Goal: Task Accomplishment & Management: Manage account settings

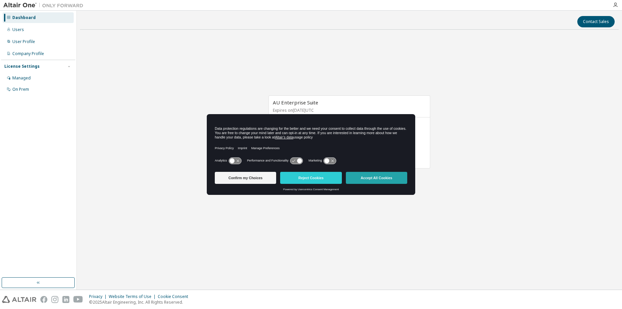
click at [380, 178] on button "Accept All Cookies" at bounding box center [376, 178] width 61 height 12
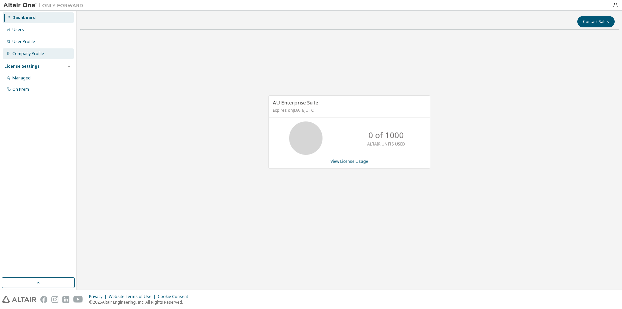
click at [26, 52] on div "Company Profile" at bounding box center [28, 53] width 32 height 5
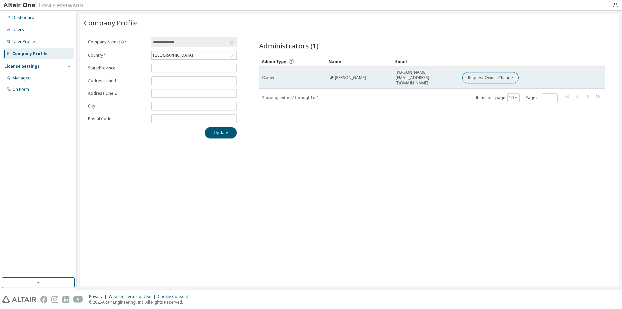
click at [349, 75] on span "Jean Horcaio" at bounding box center [350, 77] width 31 height 5
click at [327, 76] on td "Jean Horcaio" at bounding box center [359, 78] width 67 height 22
click at [337, 75] on span "Jean Horcaio" at bounding box center [350, 77] width 31 height 5
click at [420, 76] on span "jean.horcaio@docente.unip.br" at bounding box center [425, 78] width 61 height 16
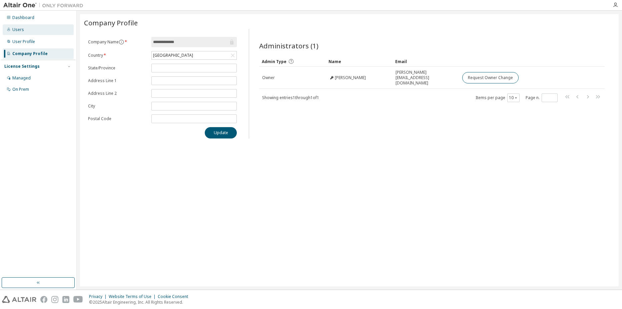
click at [22, 30] on div "Users" at bounding box center [18, 29] width 12 height 5
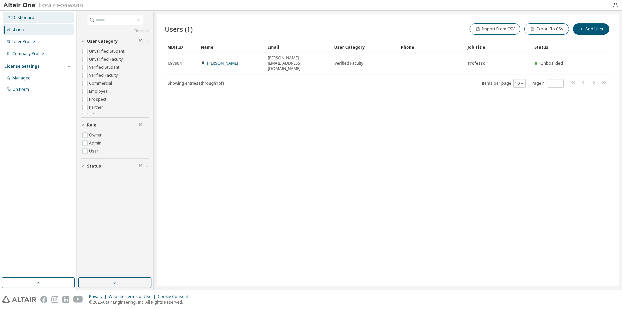
click at [23, 17] on div "Dashboard" at bounding box center [23, 17] width 22 height 5
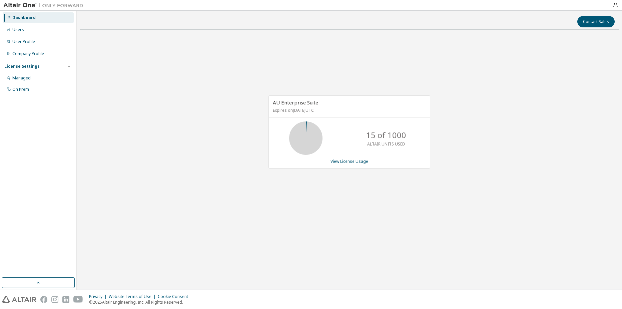
click at [276, 198] on div "AU Enterprise Suite Expires on December 31, 2025 UTC 15 of 1000 ALTAIR UNITS US…" at bounding box center [349, 135] width 538 height 201
click at [24, 27] on div "Users" at bounding box center [38, 29] width 71 height 11
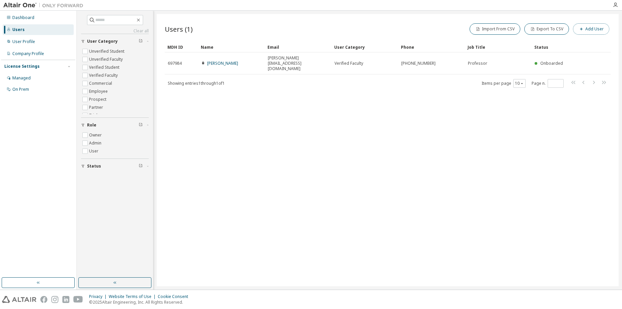
click at [597, 27] on button "Add User" at bounding box center [591, 28] width 36 height 11
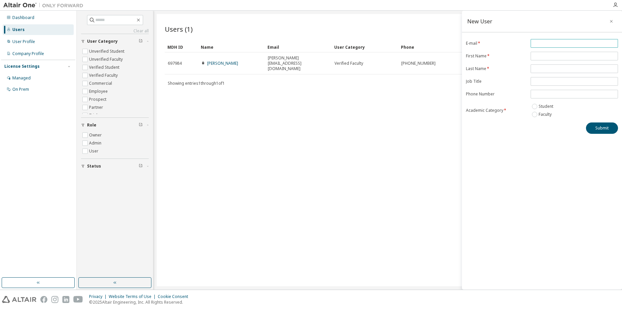
click at [538, 42] on input "email" at bounding box center [574, 43] width 84 height 5
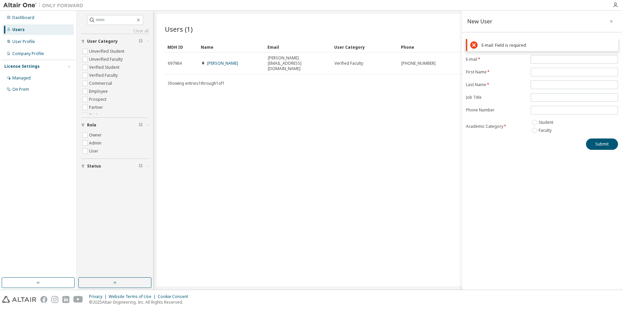
click at [407, 96] on div "Users (1) Import From CSV Export To CSV Add User Clear Load Save Save As Field …" at bounding box center [388, 150] width 462 height 272
click at [612, 24] on button "button" at bounding box center [611, 21] width 11 height 11
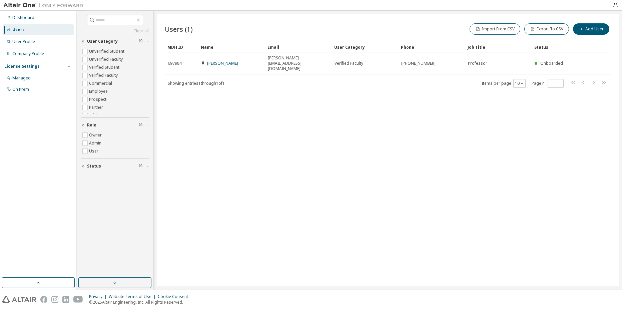
click at [350, 109] on div "Users (1) Import From CSV Export To CSV Add User Clear Load Save Save As Field …" at bounding box center [388, 150] width 462 height 272
click at [595, 28] on button "Add User" at bounding box center [591, 28] width 36 height 11
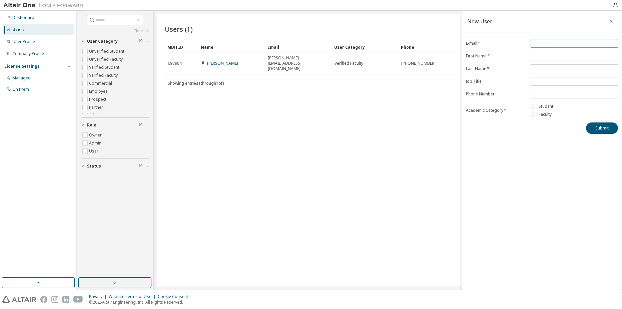
click at [538, 41] on input "email" at bounding box center [574, 43] width 84 height 5
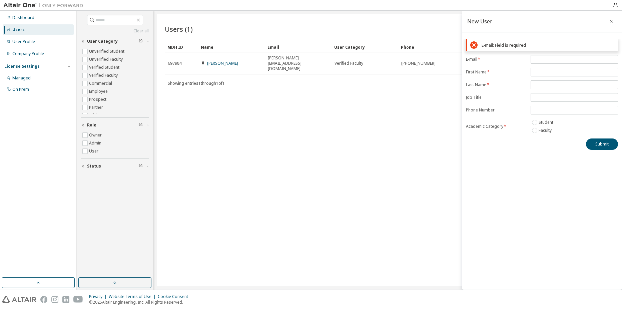
click at [474, 39] on div "E-mail: Field is required E-mail * First Name * Last Name * Job Title Phone Num…" at bounding box center [542, 94] width 160 height 111
click at [608, 22] on button "button" at bounding box center [611, 21] width 11 height 11
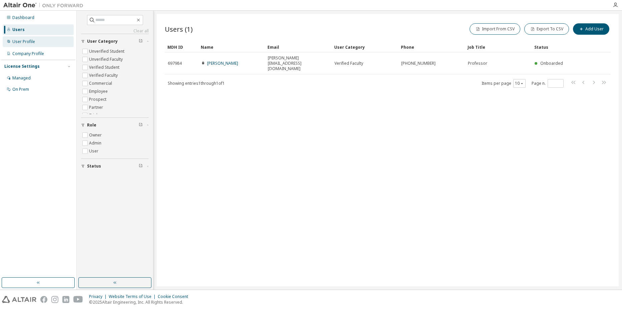
click at [42, 44] on div "User Profile" at bounding box center [38, 41] width 71 height 11
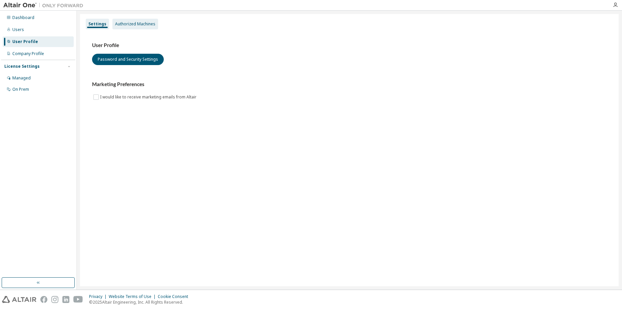
click at [139, 24] on div "Authorized Machines" at bounding box center [135, 23] width 40 height 5
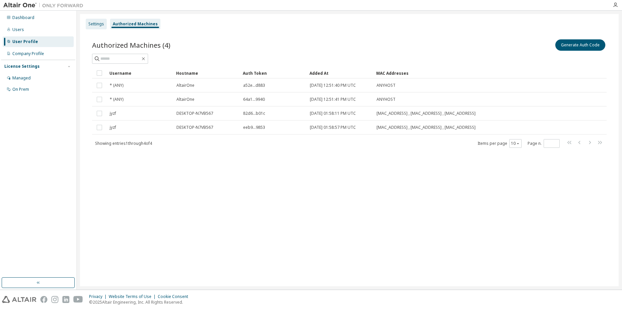
click at [96, 21] on div "Settings" at bounding box center [96, 23] width 16 height 5
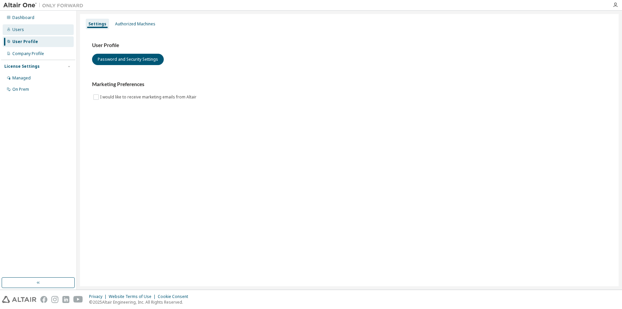
click at [33, 28] on div "Users" at bounding box center [38, 29] width 71 height 11
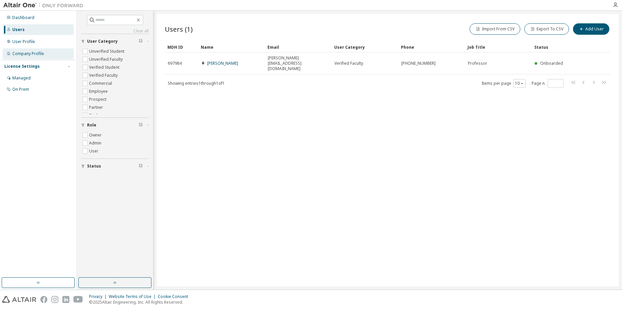
click at [43, 53] on div "Company Profile" at bounding box center [28, 53] width 32 height 5
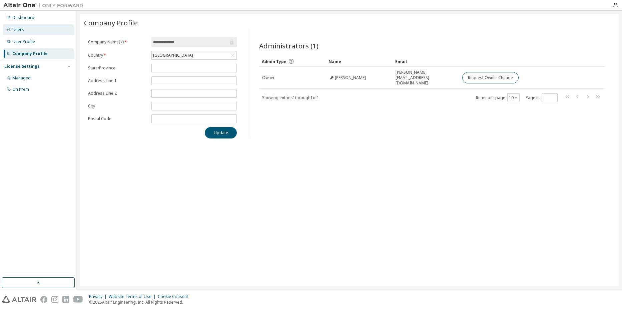
click at [17, 31] on div "Users" at bounding box center [18, 29] width 12 height 5
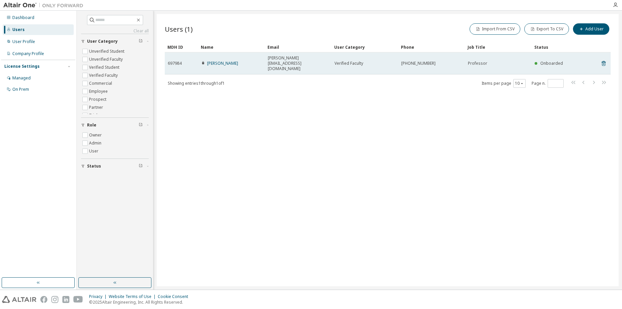
click at [279, 54] on td "jean.horcaio@docente.unip.br" at bounding box center [298, 63] width 67 height 22
click at [300, 60] on span "jean.horcaio@docente.unip.br" at bounding box center [298, 63] width 61 height 16
click at [224, 60] on link "Jean Horcaio" at bounding box center [222, 63] width 31 height 6
